Goal: Information Seeking & Learning: Understand process/instructions

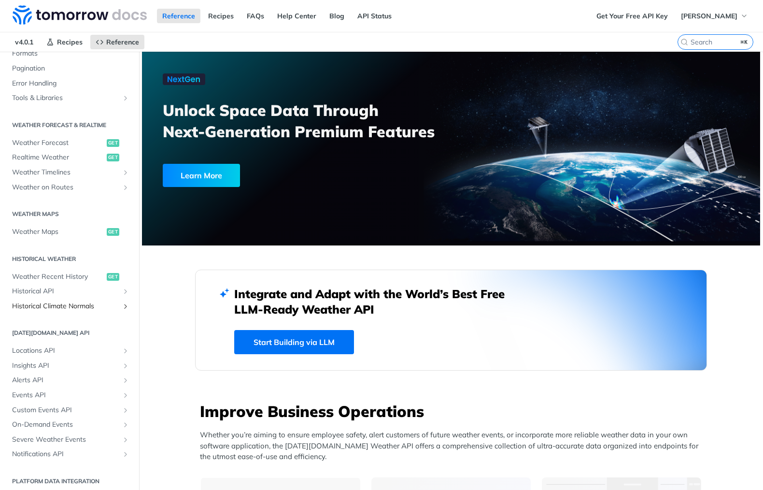
scroll to position [151, 0]
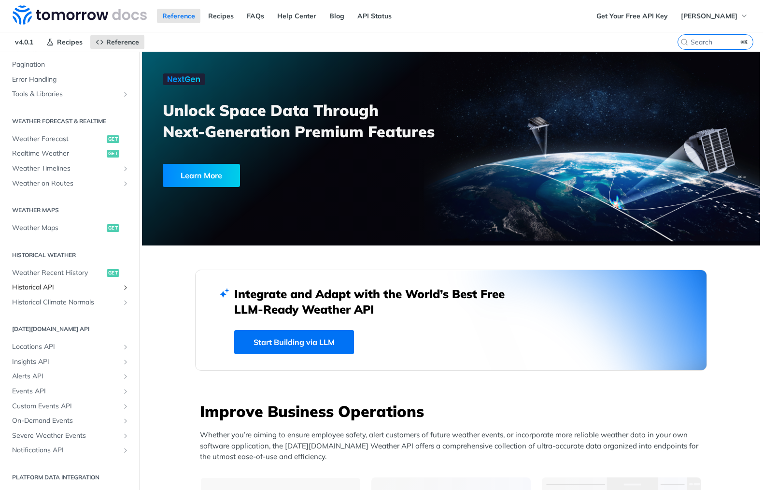
click at [43, 290] on span "Historical API" at bounding box center [65, 288] width 107 height 10
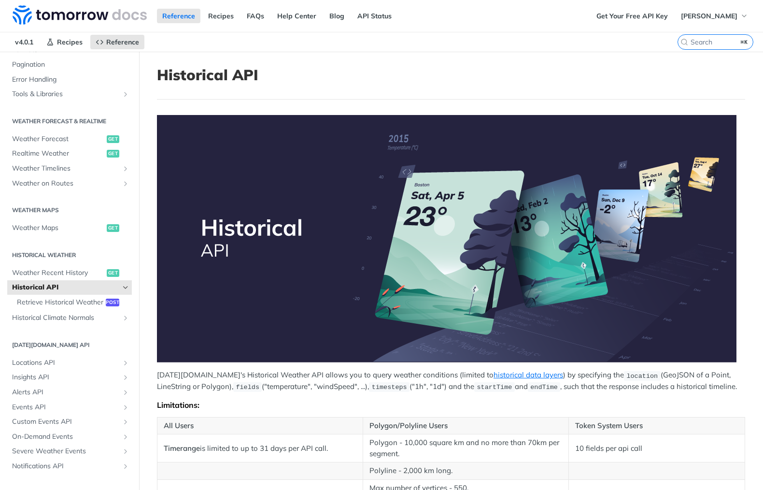
scroll to position [288, 0]
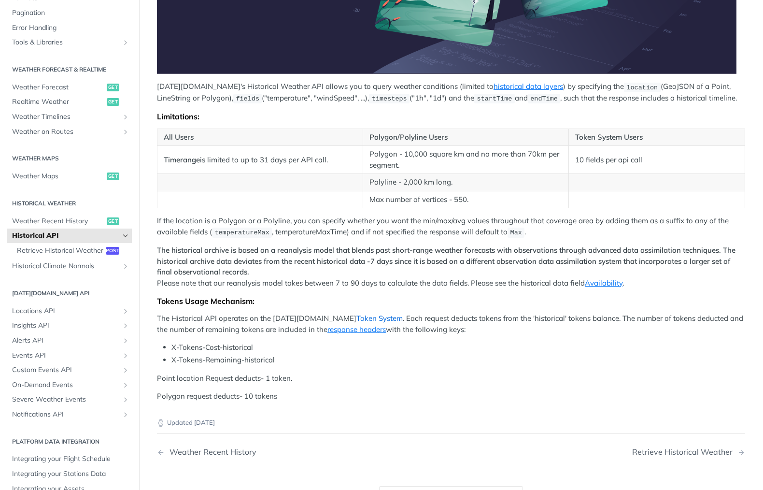
click at [356, 317] on link "Token System" at bounding box center [379, 317] width 46 height 9
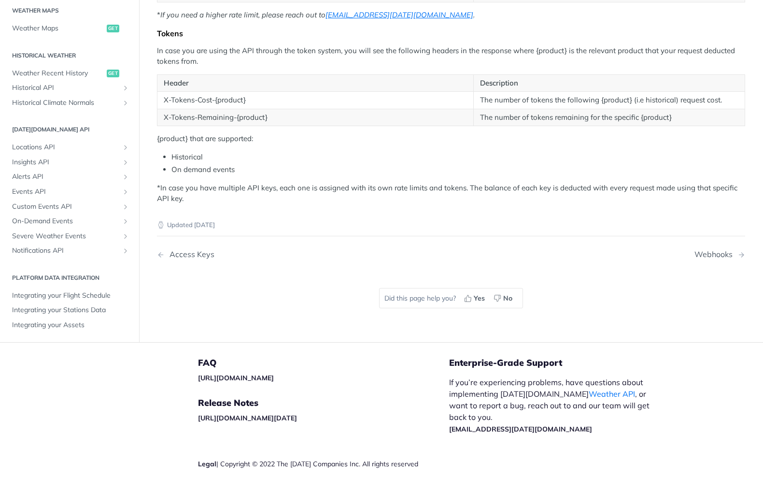
scroll to position [256, 0]
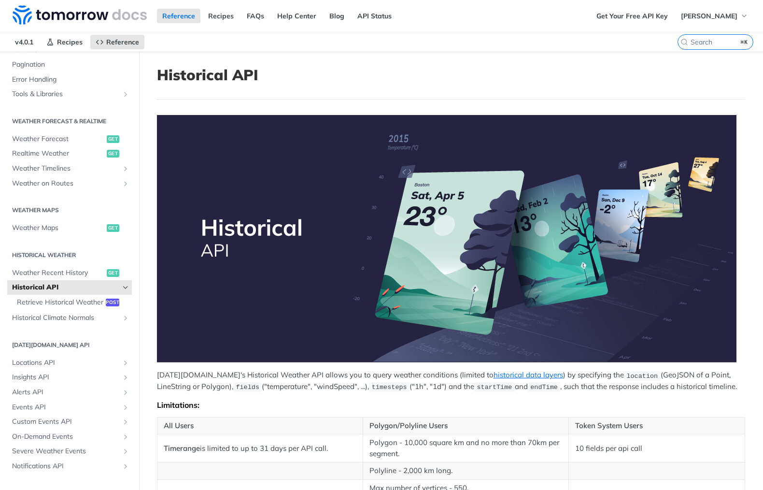
scroll to position [206, 0]
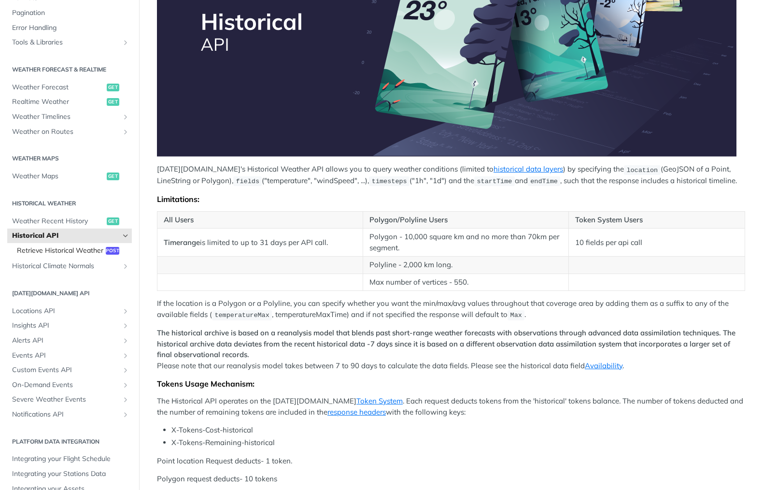
click at [71, 251] on span "Retrieve Historical Weather" at bounding box center [60, 251] width 86 height 10
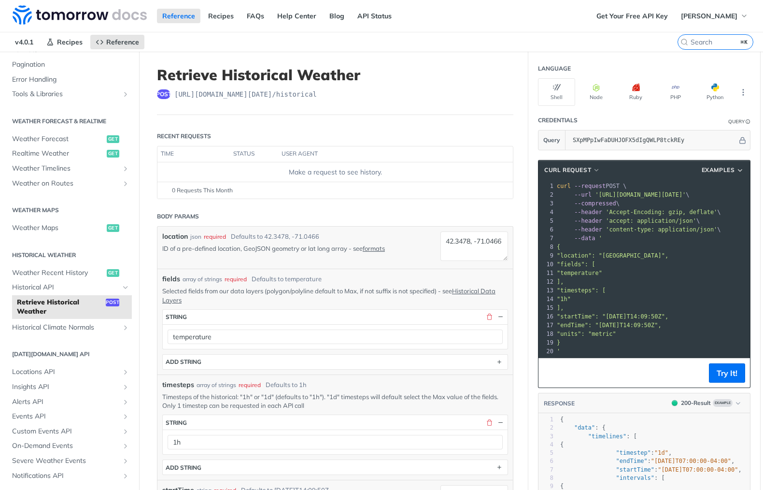
click at [357, 213] on header "Body Params" at bounding box center [335, 216] width 356 height 19
click at [355, 211] on header "Body Params" at bounding box center [335, 216] width 356 height 19
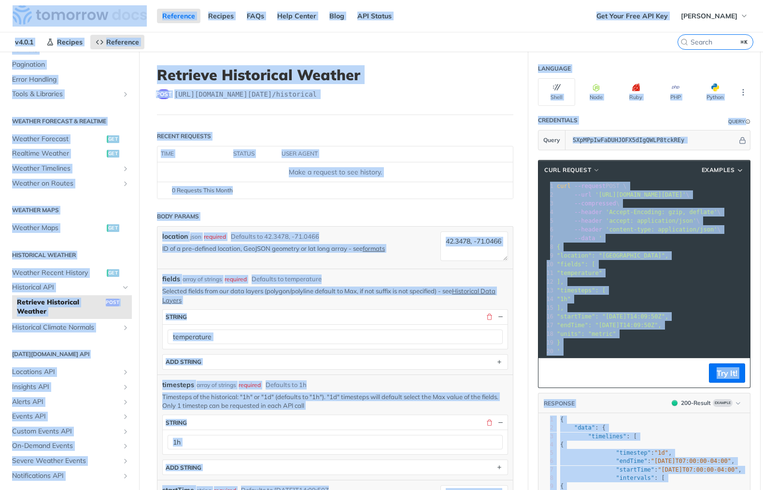
copy body "Jump to Content Reference Recipes FAQs Help Center Blog API Status Recipes Refe…"
click at [497, 183] on footer "0 Requests This Month" at bounding box center [334, 190] width 355 height 17
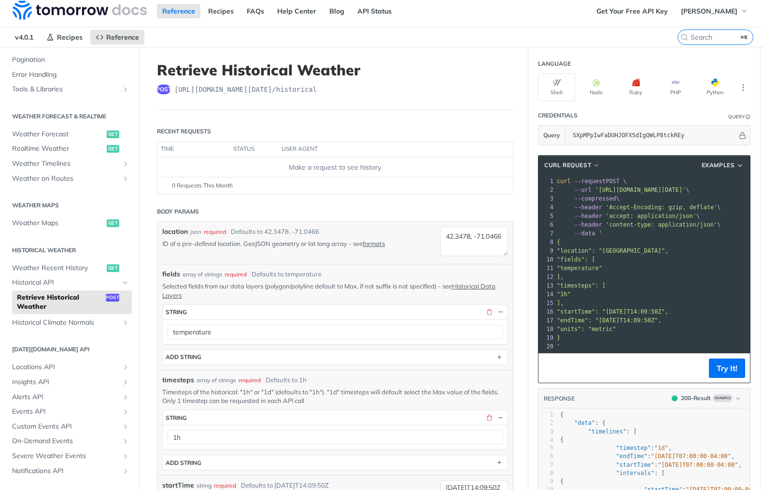
scroll to position [7, 0]
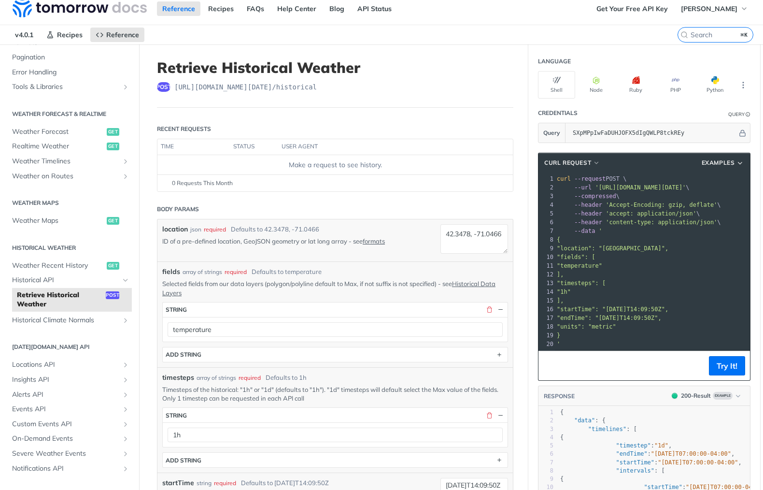
click at [653, 225] on span "'content-type: application/json'" at bounding box center [662, 222] width 112 height 7
click at [657, 221] on span "'content-type: application/json'" at bounding box center [662, 222] width 112 height 7
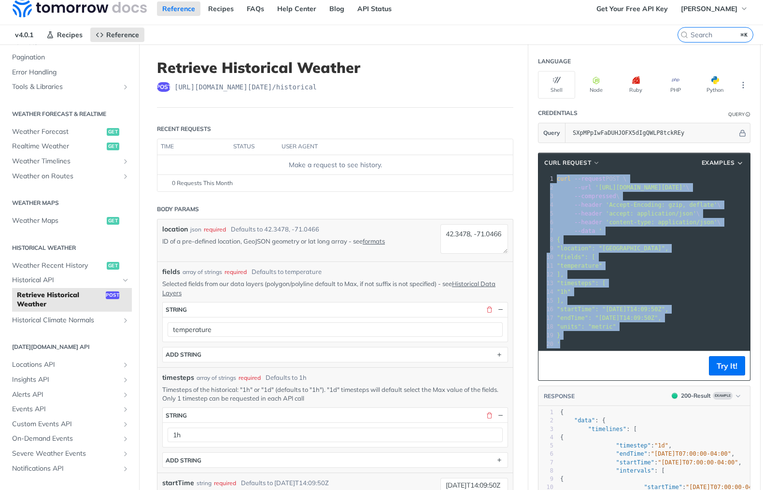
copy div "curl --request POST \ 2 --url 'https://api.tomorrow.io/v4/historical?apikey=SXp…"
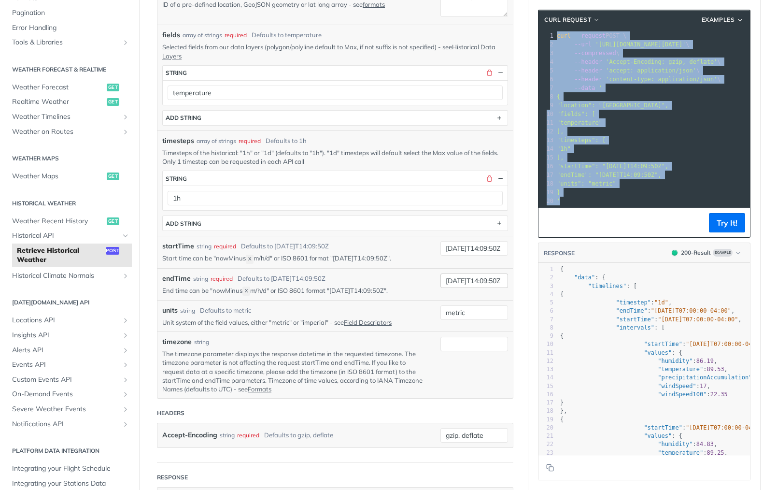
scroll to position [0, 0]
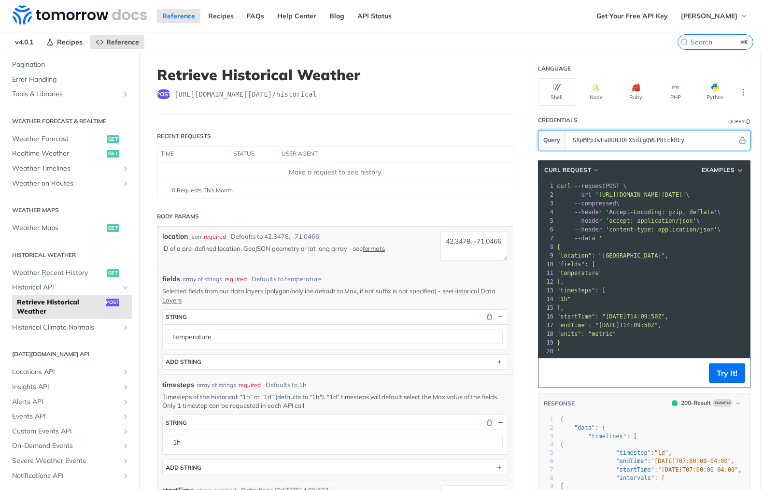
click at [610, 139] on input "SXpMPpIwFaDUHJOFX5dIgQWLP8tckREy" at bounding box center [653, 139] width 170 height 19
click at [552, 116] on div "Credentials" at bounding box center [558, 120] width 40 height 9
drag, startPoint x: 534, startPoint y: 119, endPoint x: 709, endPoint y: 152, distance: 177.9
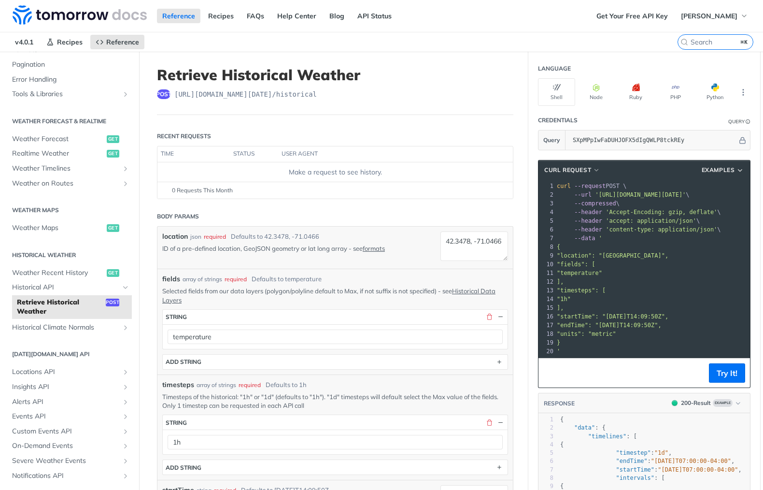
click at [673, 142] on input "SXpMPpIwFaDUHJOFX5dIgQWLP8tckREy" at bounding box center [653, 139] width 170 height 19
click at [673, 141] on input "SXpMPpIwFaDUHJOFX5dIgQWLP8tckREy" at bounding box center [653, 139] width 170 height 19
click at [644, 273] on pre ""temperature"" at bounding box center [717, 273] width 325 height 9
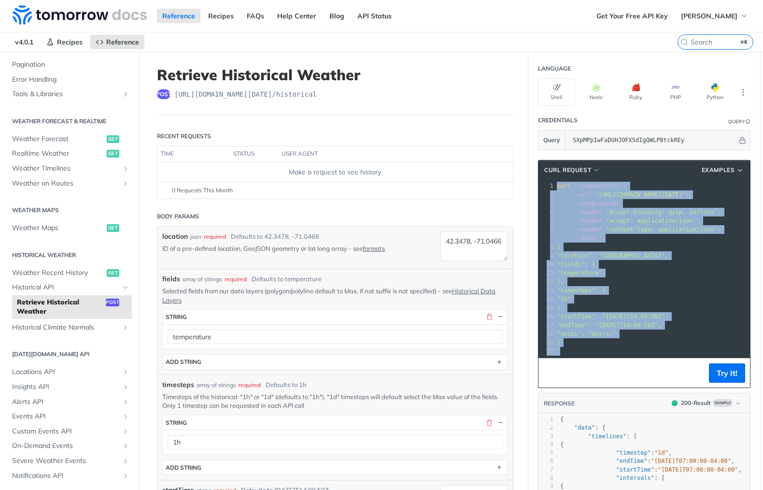
copy div "curl --request POST \ 2 --url 'https://api.tomorrow.io/v4/historical?apikey=SXp…"
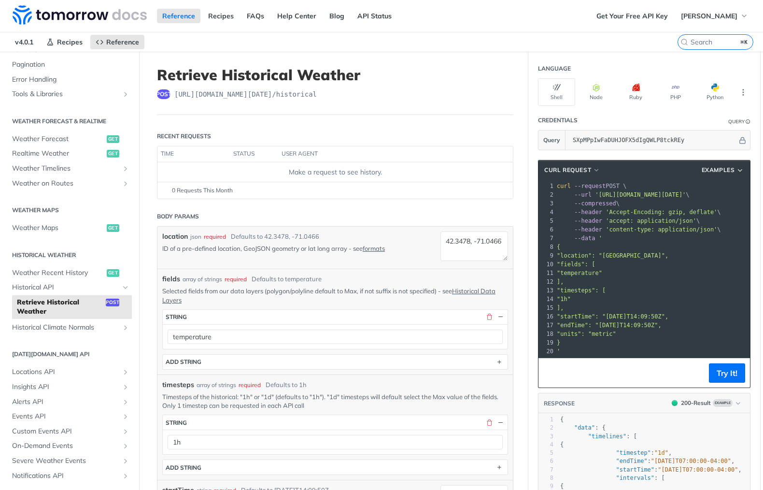
drag, startPoint x: 418, startPoint y: 121, endPoint x: 392, endPoint y: 110, distance: 29.0
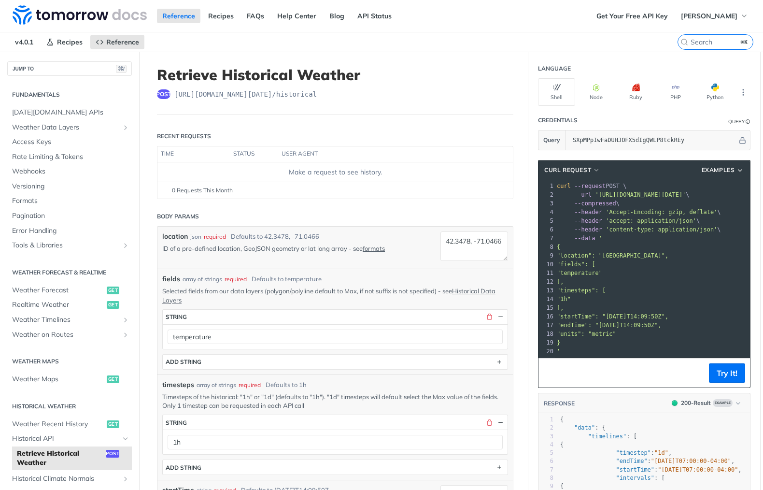
scroll to position [86, 0]
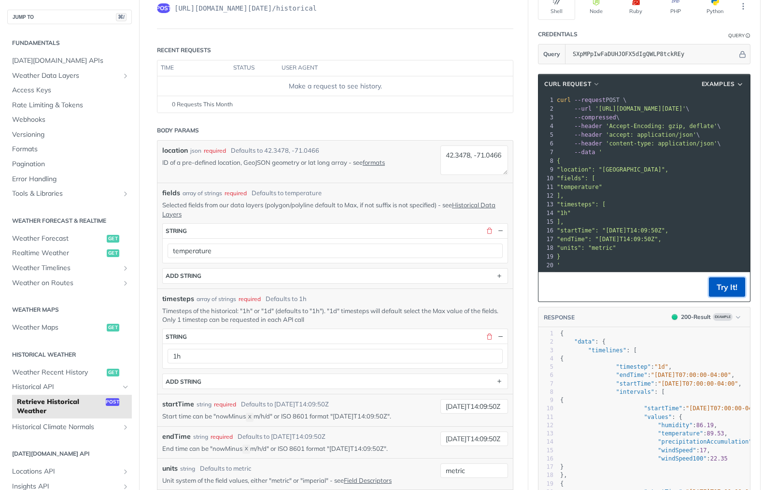
click at [727, 284] on button "Try It!" at bounding box center [727, 286] width 36 height 19
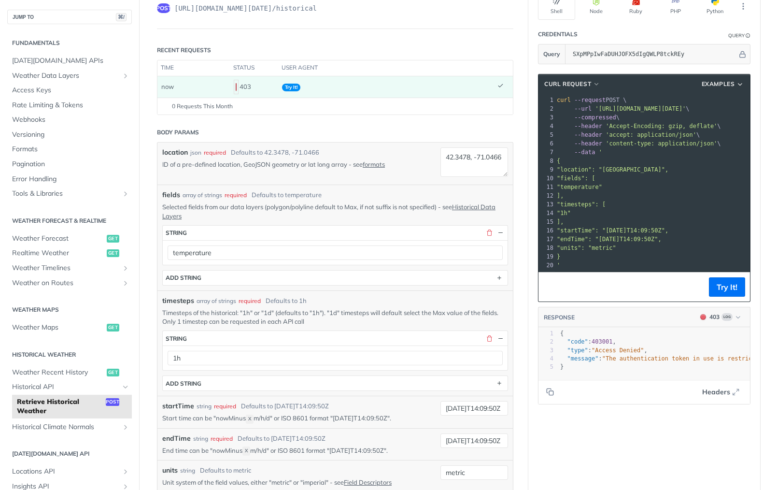
scroll to position [57, 0]
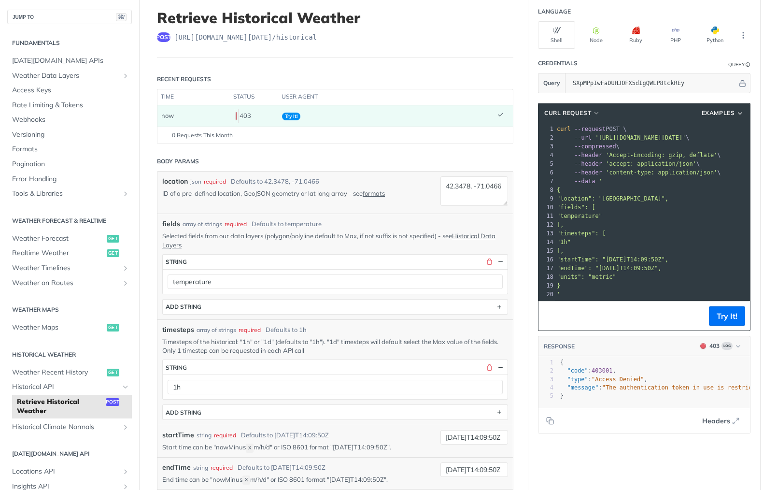
click at [239, 117] on div "403" at bounding box center [254, 116] width 41 height 16
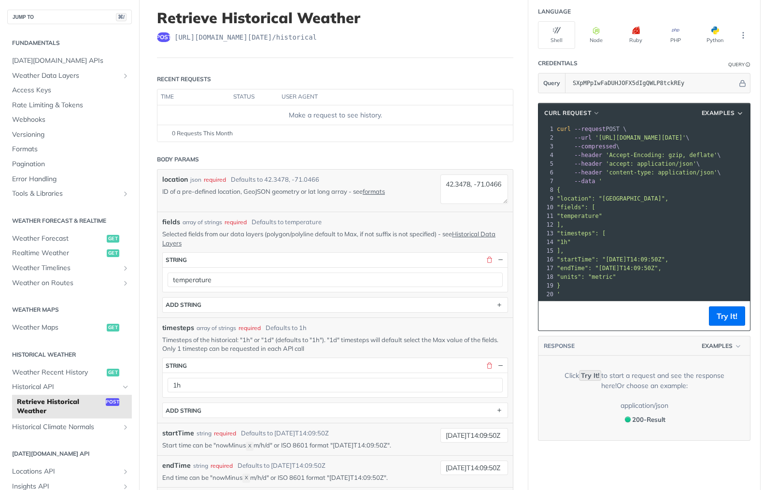
click at [247, 115] on div "Make a request to see history." at bounding box center [335, 115] width 348 height 10
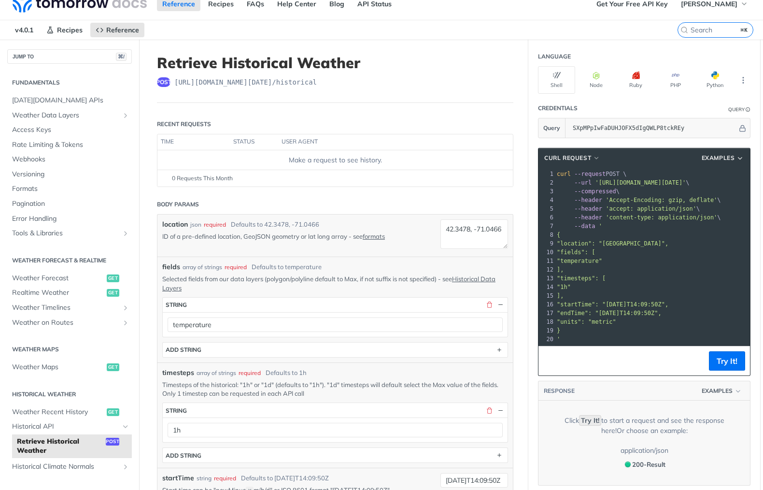
scroll to position [0, 0]
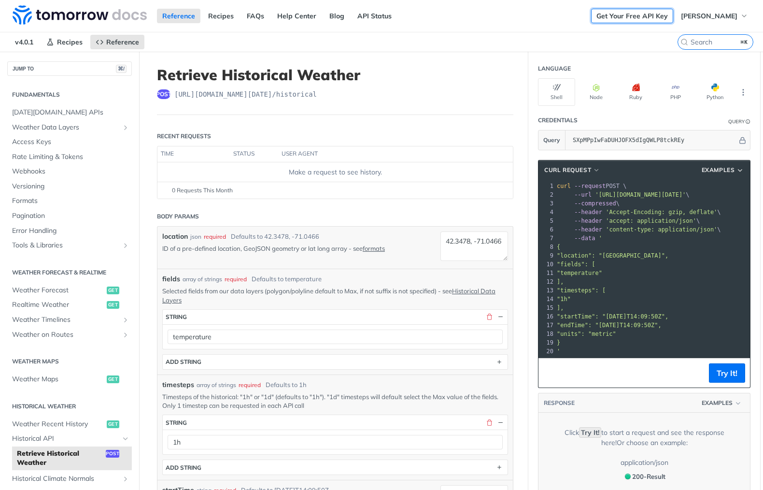
click at [653, 16] on link "Get Your Free API Key" at bounding box center [632, 16] width 82 height 14
